Goal: Task Accomplishment & Management: Use online tool/utility

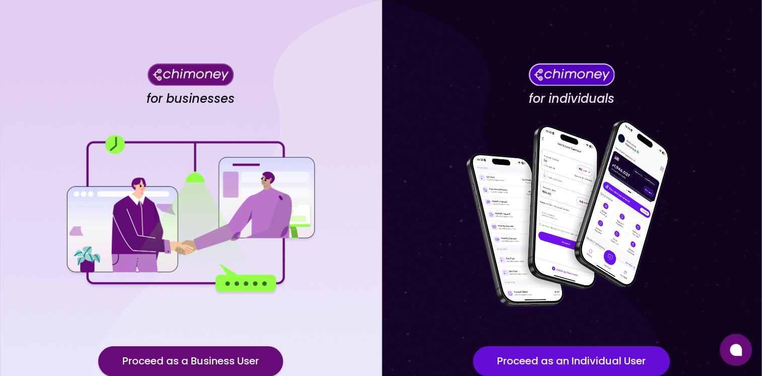
click at [527, 358] on button "Proceed as an Individual User" at bounding box center [571, 361] width 197 height 30
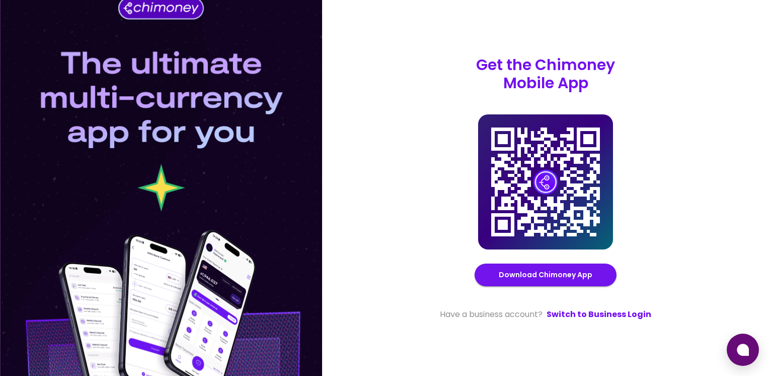
click at [753, 228] on div "Get the Chimoney Mobile App Chimoney Mobile App Download Chimoney App Have a bu…" at bounding box center [545, 188] width 447 height 376
click at [572, 317] on link "Switch to Business Login" at bounding box center [599, 314] width 105 height 12
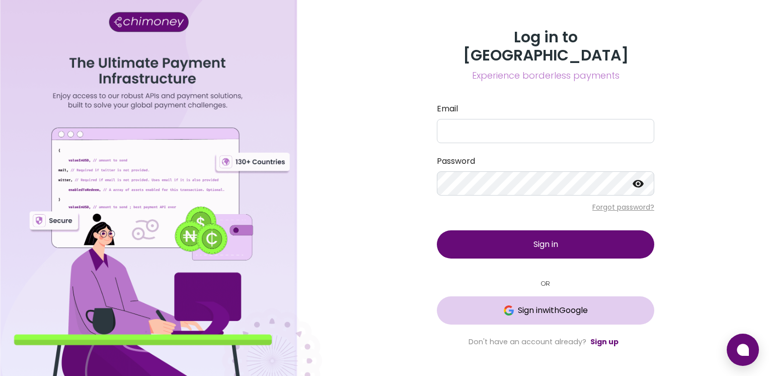
click at [492, 296] on button "Sign in with Google" at bounding box center [546, 310] width 218 height 28
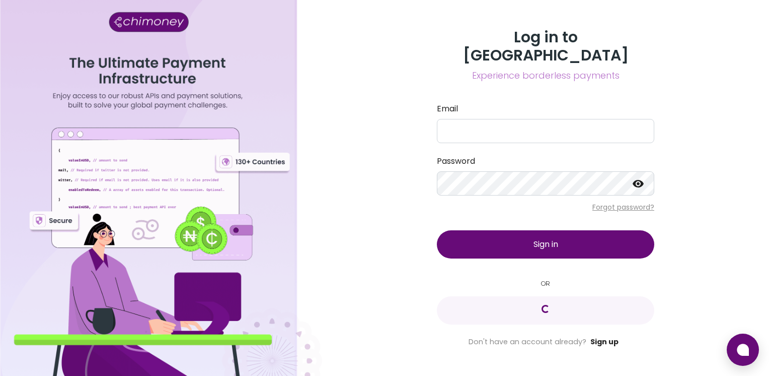
click at [607, 336] on link "Sign up" at bounding box center [605, 341] width 28 height 10
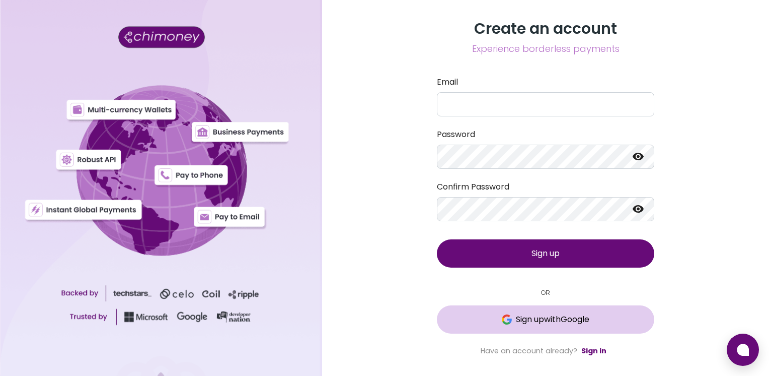
click at [510, 313] on button "Sign up with Google" at bounding box center [546, 319] width 218 height 28
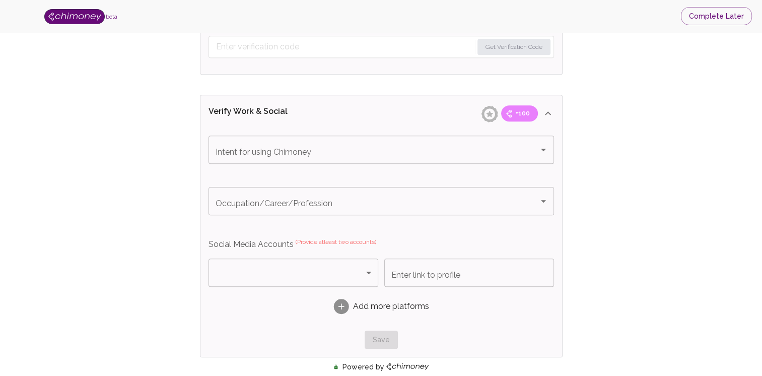
scroll to position [551, 0]
click at [546, 296] on div "Add more platforms" at bounding box center [380, 309] width 345 height 32
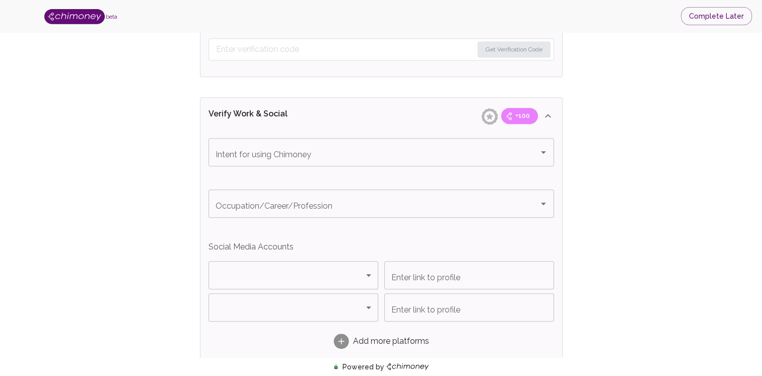
click at [674, 126] on div "Verify ID and Earn Complete verification steps to earn Reward +100 Verify Email…" at bounding box center [380, 90] width 697 height 1189
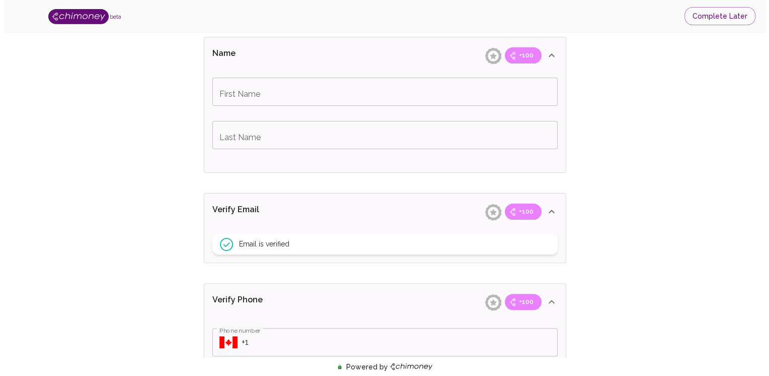
scroll to position [218, 0]
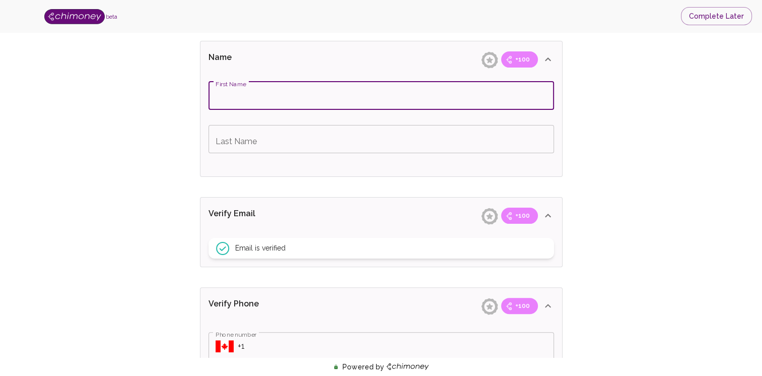
click at [294, 94] on input "First Name" at bounding box center [380, 96] width 345 height 28
type input "Samuel"
type input "Benson"
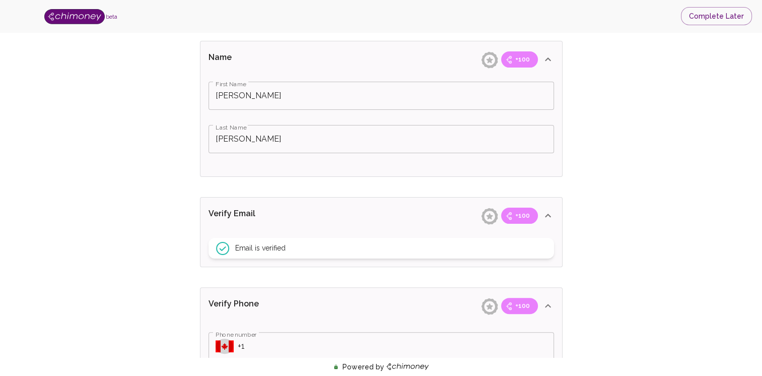
click at [228, 343] on icon "Select country" at bounding box center [225, 346] width 18 height 12
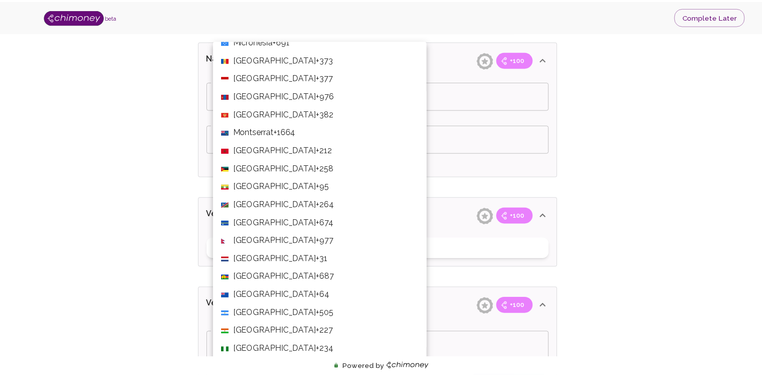
scroll to position [2413, 0]
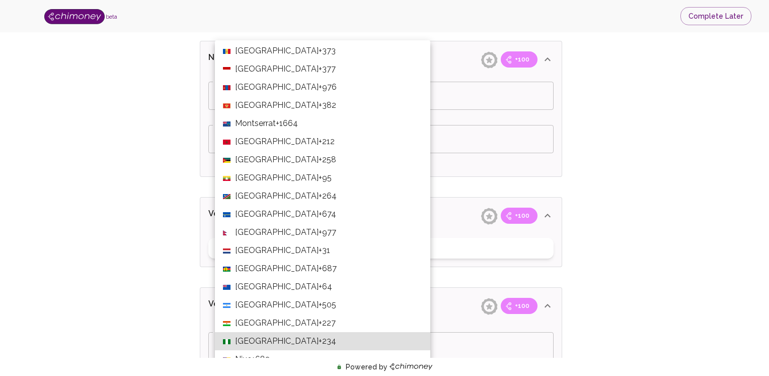
type input "+234"
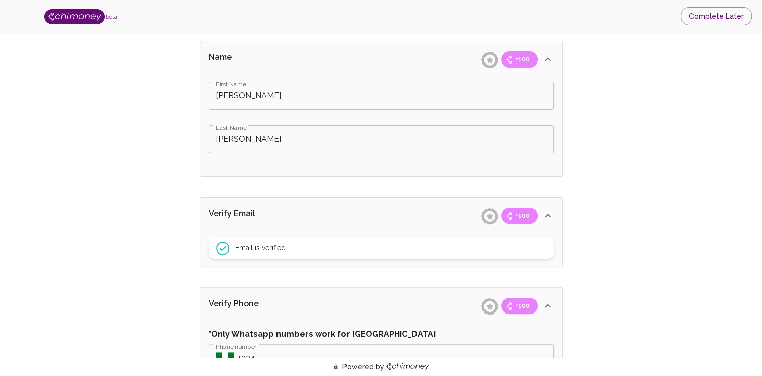
click at [348, 78] on div "Verify Phone +100" at bounding box center [381, 59] width 362 height 36
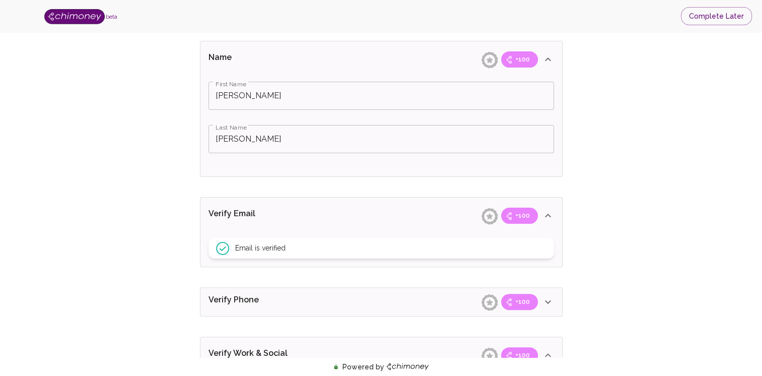
click at [348, 315] on div "Verify Phone +100 *Only Whatsapp numbers work for Nigeria Phone number ​ Phone …" at bounding box center [381, 301] width 363 height 29
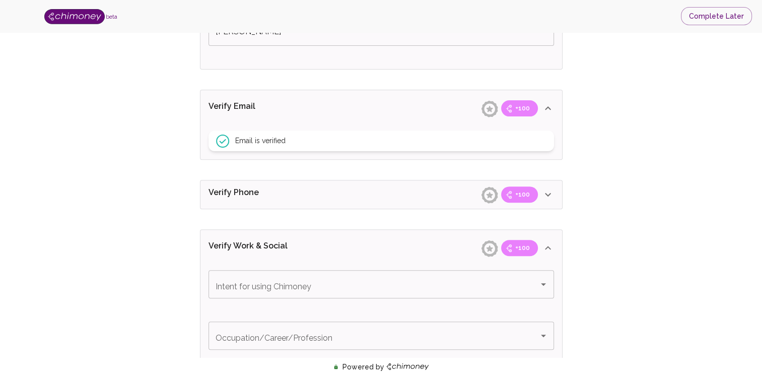
scroll to position [338, 0]
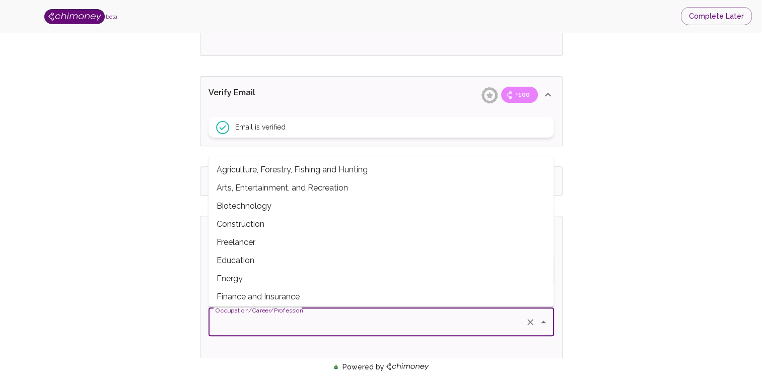
drag, startPoint x: 348, startPoint y: 315, endPoint x: 671, endPoint y: 277, distance: 325.5
click at [671, 277] on div "Verify ID and Earn Complete verification steps to earn Reward +100 Verify Email…" at bounding box center [380, 256] width 697 height 1095
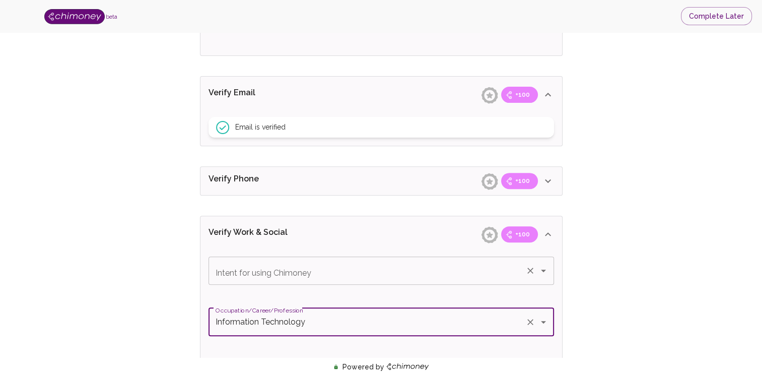
type input "Information Technology"
click at [390, 263] on input "Intent for using Chimoney" at bounding box center [367, 270] width 308 height 19
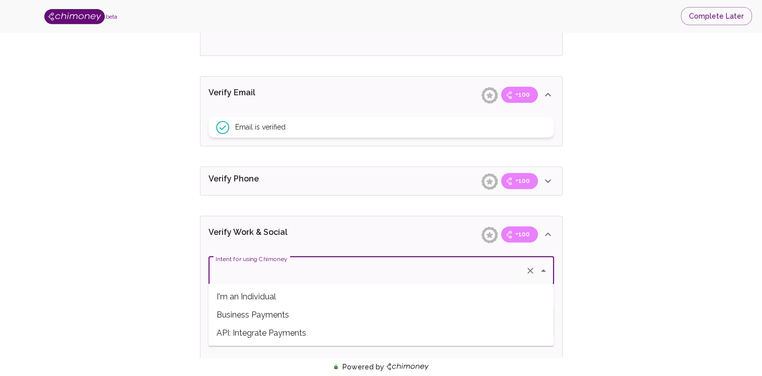
click at [312, 298] on span "I'm an Individual" at bounding box center [380, 296] width 345 height 18
type input "I'm an Individual"
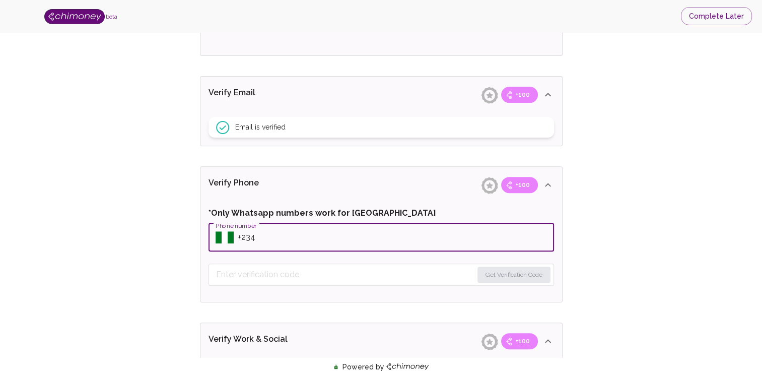
click at [332, 234] on input "Phone number" at bounding box center [396, 237] width 316 height 28
type input "+2348148439986"
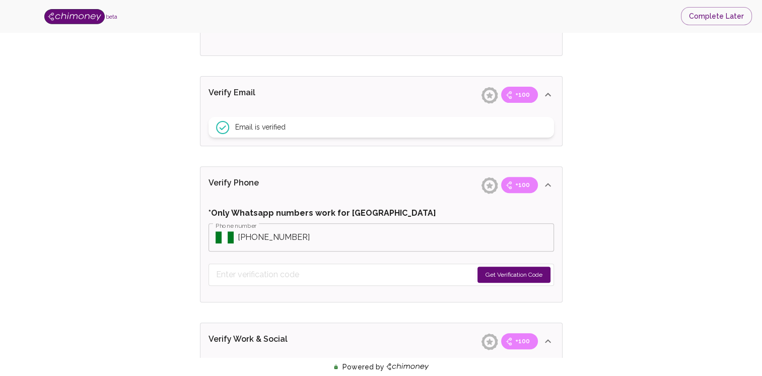
click at [500, 269] on button "Get Verification Code" at bounding box center [513, 274] width 73 height 16
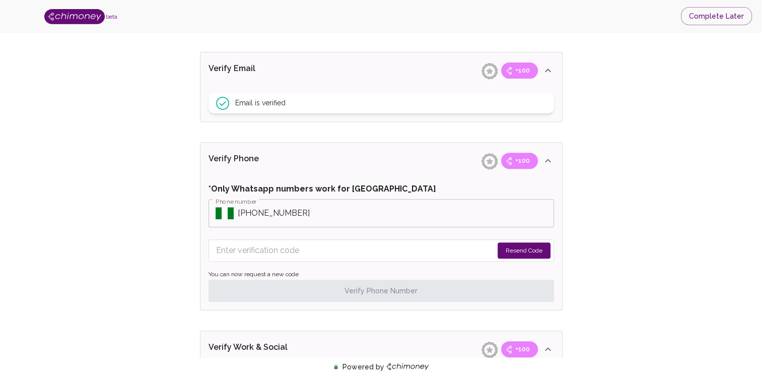
scroll to position [354, 0]
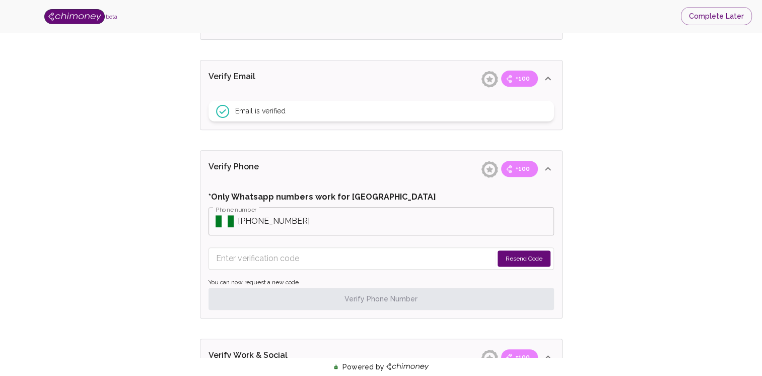
click at [541, 255] on button "Resend Code" at bounding box center [523, 258] width 53 height 16
click at [719, 13] on button "Complete Later" at bounding box center [716, 16] width 71 height 19
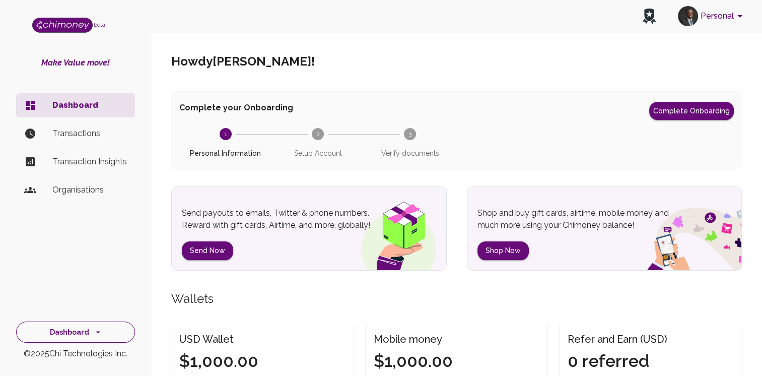
click at [96, 330] on icon "side nav" at bounding box center [98, 332] width 10 height 10
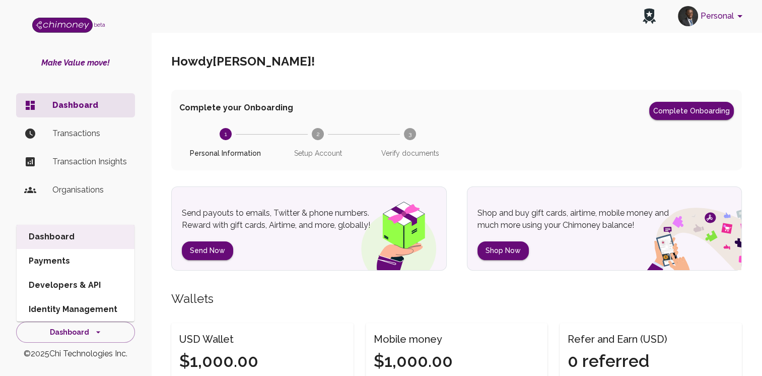
click at [85, 290] on li "Developers & API" at bounding box center [76, 285] width 118 height 24
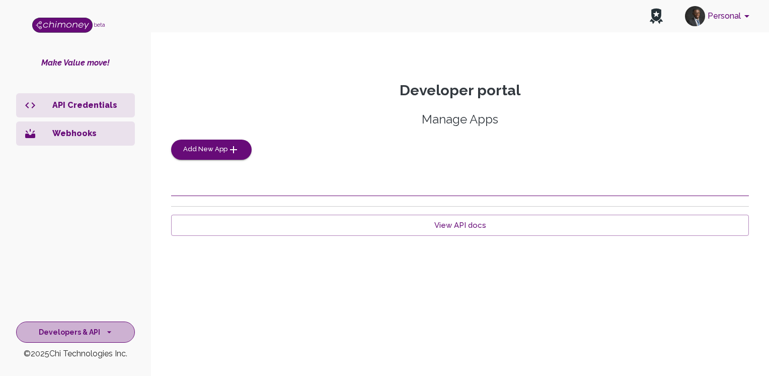
click at [112, 336] on icon "side nav" at bounding box center [109, 332] width 10 height 10
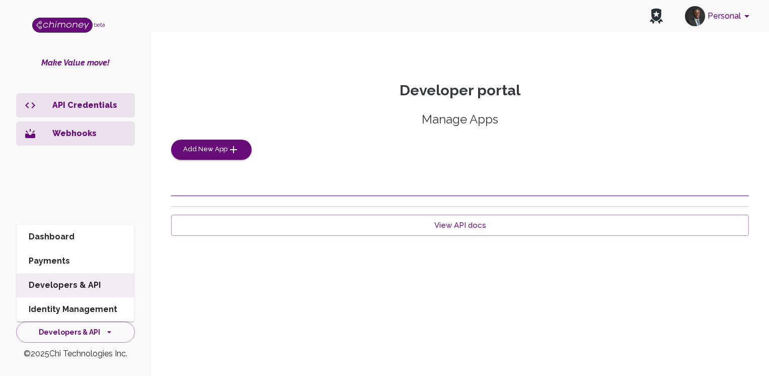
click at [747, 293] on div "Developer portal Manage Apps Add New App View API docs" at bounding box center [460, 195] width 602 height 226
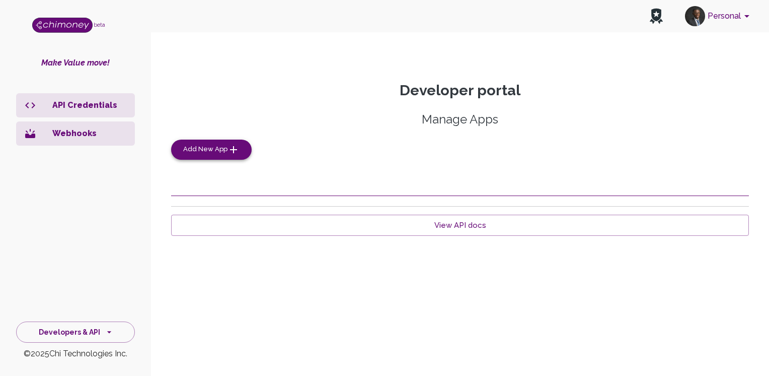
click at [211, 152] on span "Add New App" at bounding box center [205, 150] width 44 height 12
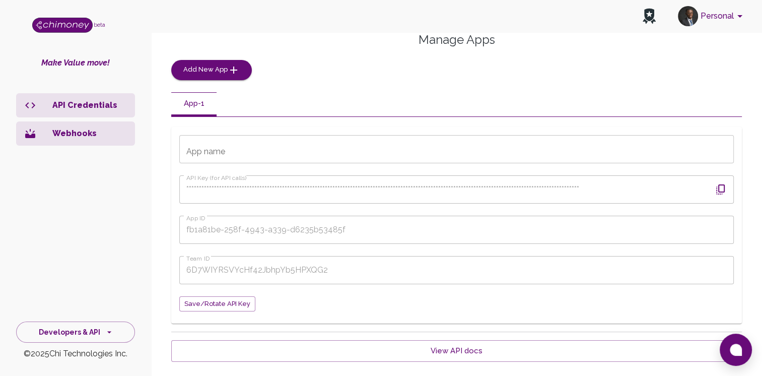
scroll to position [95, 0]
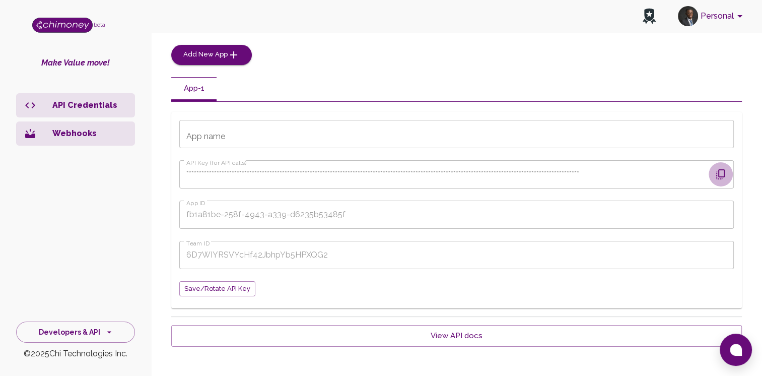
click at [722, 173] on icon "button" at bounding box center [720, 174] width 12 height 12
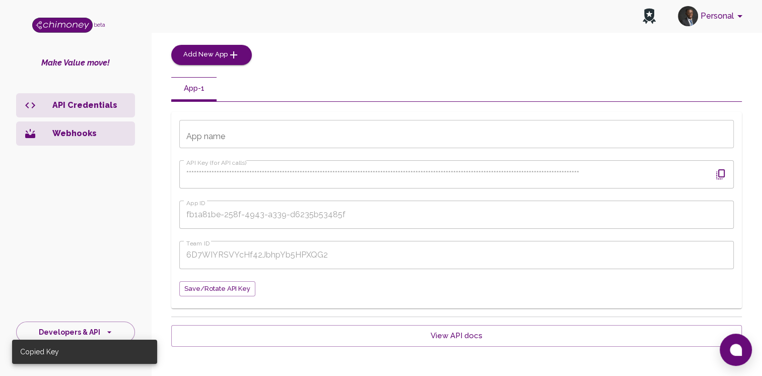
click at [238, 139] on input "App name" at bounding box center [456, 134] width 554 height 28
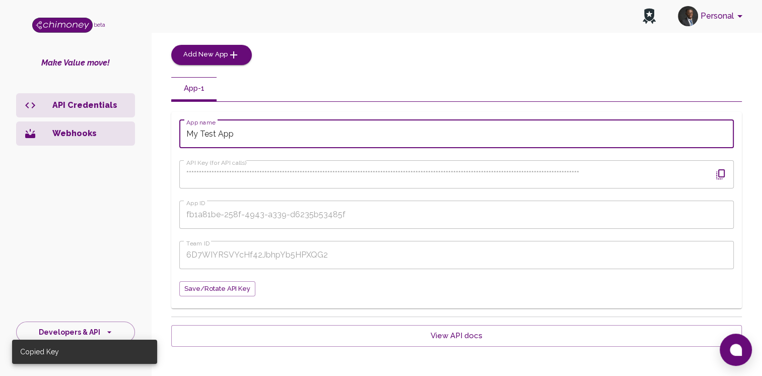
type input "My Test App"
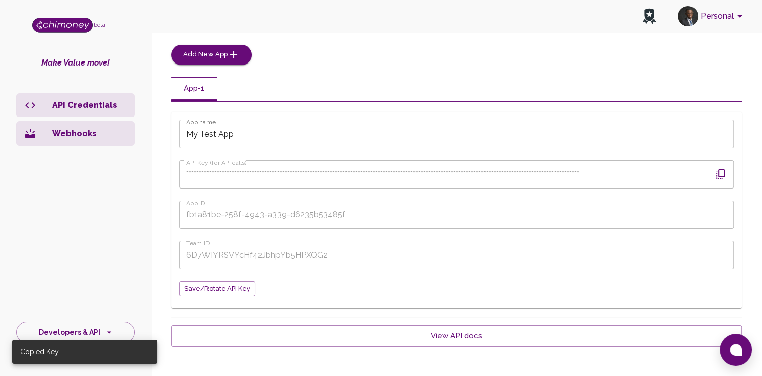
click at [402, 84] on div "App-1" at bounding box center [456, 89] width 570 height 24
click at [715, 174] on icon "button" at bounding box center [720, 174] width 12 height 12
